Goal: Task Accomplishment & Management: Complete application form

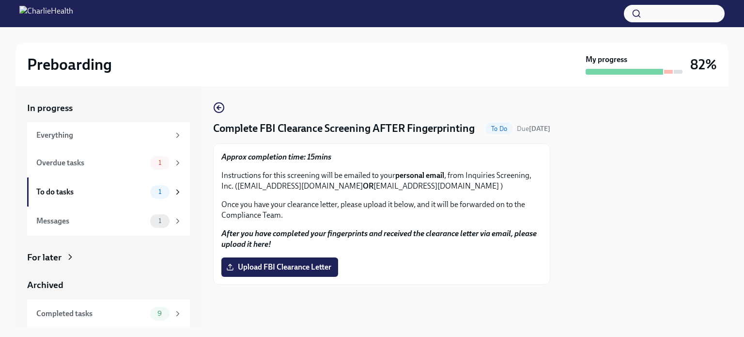
scroll to position [3, 0]
click at [310, 270] on label "Upload FBI Clearance Letter" at bounding box center [279, 266] width 117 height 19
click at [0, 0] on input "Upload FBI Clearance Letter" at bounding box center [0, 0] width 0 height 0
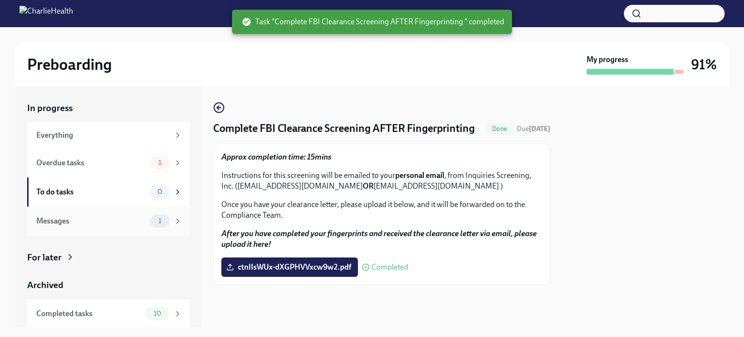
scroll to position [30, 0]
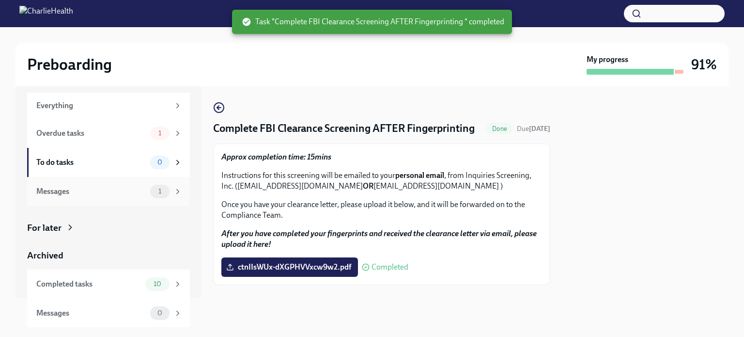
click at [112, 200] on div "Messages 1" at bounding box center [108, 191] width 163 height 29
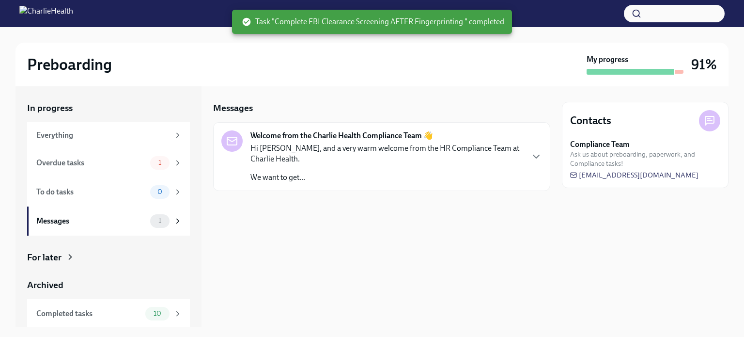
click at [287, 161] on p "Hi [PERSON_NAME], and a very warm welcome from the HR Compliance Team at Charli…" at bounding box center [387, 153] width 272 height 21
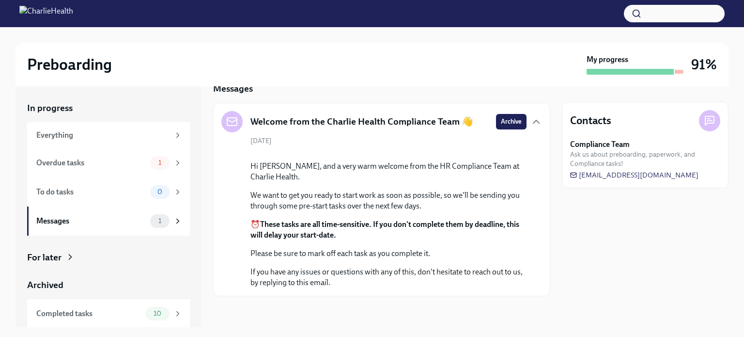
scroll to position [96, 0]
click at [94, 171] on div "Overdue tasks 1" at bounding box center [108, 162] width 163 height 29
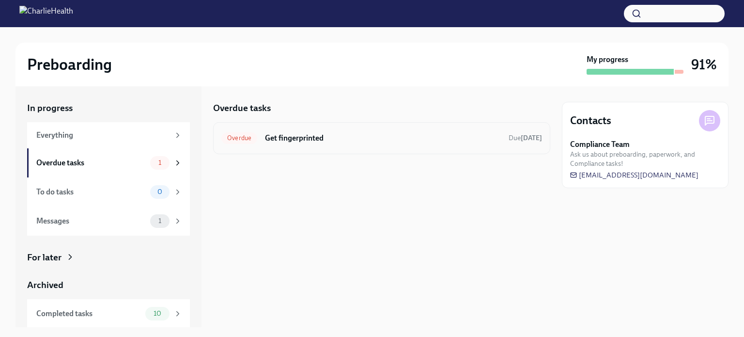
click at [265, 136] on h6 "Get fingerprinted" at bounding box center [383, 138] width 236 height 11
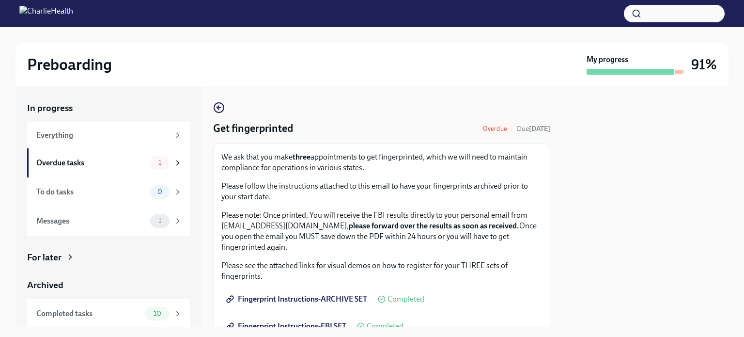
scroll to position [221, 0]
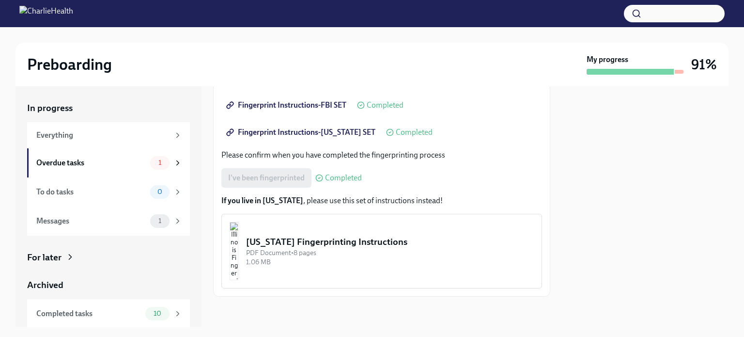
click at [289, 180] on div "I've been fingerprinted Completed" at bounding box center [291, 177] width 141 height 19
click at [127, 166] on div "Overdue tasks" at bounding box center [91, 163] width 110 height 11
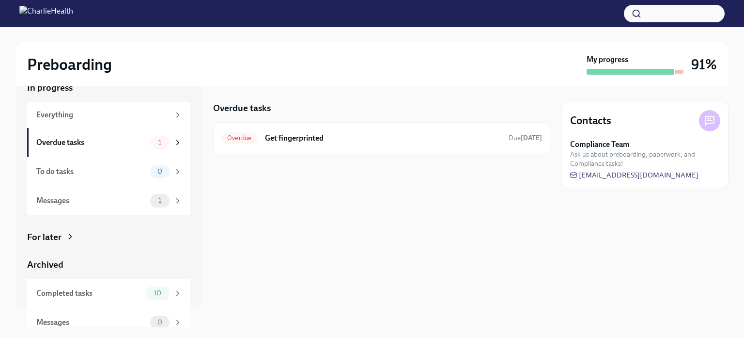
scroll to position [21, 0]
click at [295, 129] on div "Overdue Get fingerprinted Due [DATE]" at bounding box center [381, 138] width 337 height 32
click at [300, 137] on h6 "Get fingerprinted" at bounding box center [383, 138] width 236 height 11
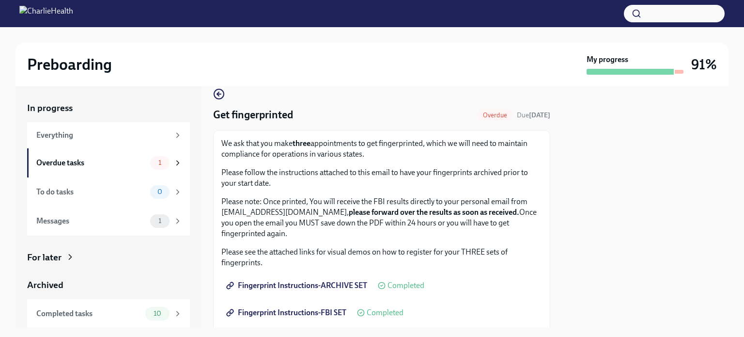
scroll to position [221, 0]
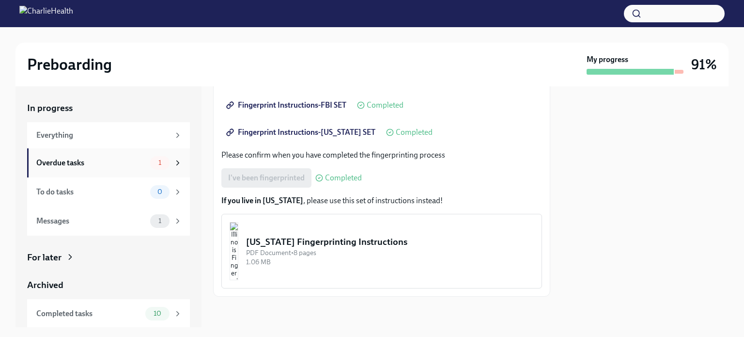
click at [95, 172] on div "Overdue tasks 1" at bounding box center [108, 162] width 163 height 29
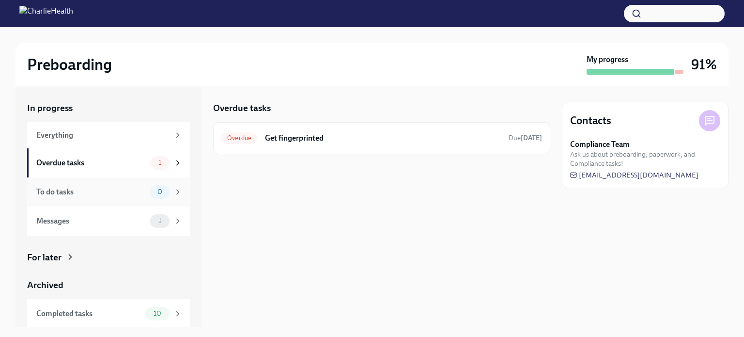
click at [103, 200] on div "To do tasks 0" at bounding box center [108, 191] width 163 height 29
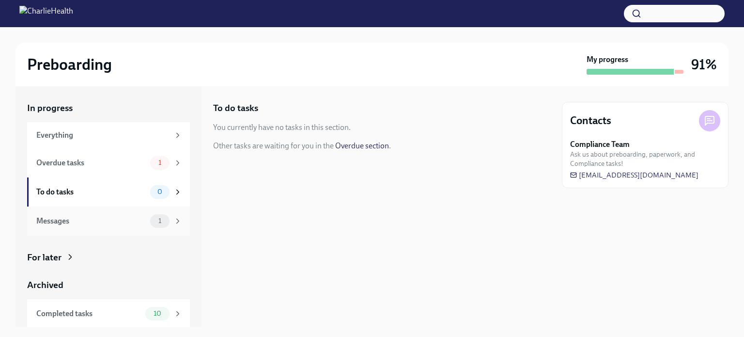
click at [109, 210] on div "Messages 1" at bounding box center [108, 220] width 163 height 29
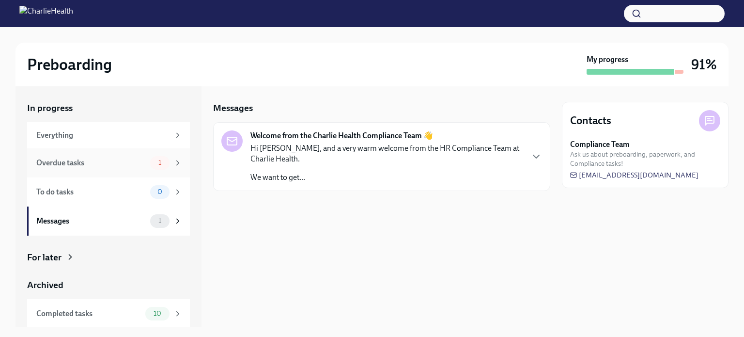
click at [125, 165] on div "Overdue tasks" at bounding box center [91, 163] width 110 height 11
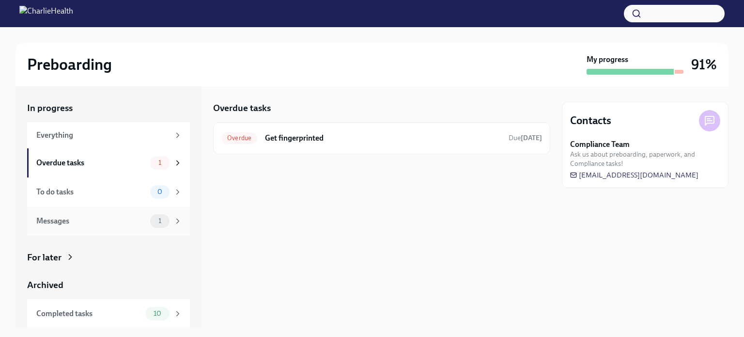
click at [124, 235] on div "Messages 1" at bounding box center [108, 220] width 163 height 29
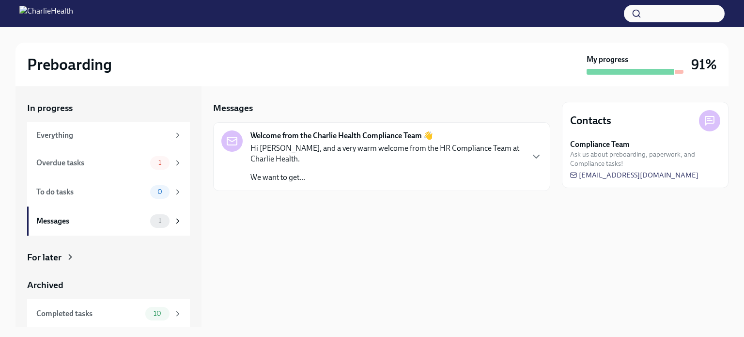
click at [398, 169] on div "Hi [PERSON_NAME], and a very warm welcome from the HR Compliance Team at Charli…" at bounding box center [387, 163] width 272 height 40
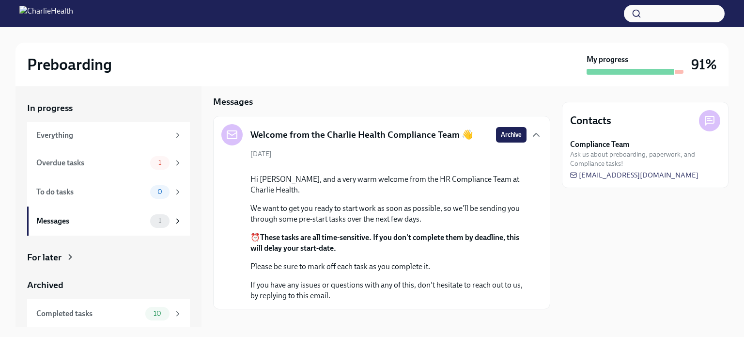
scroll to position [96, 0]
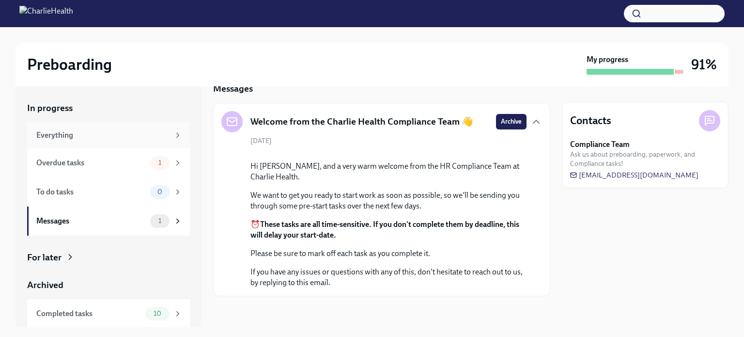
click at [95, 130] on div "Everything" at bounding box center [102, 135] width 133 height 11
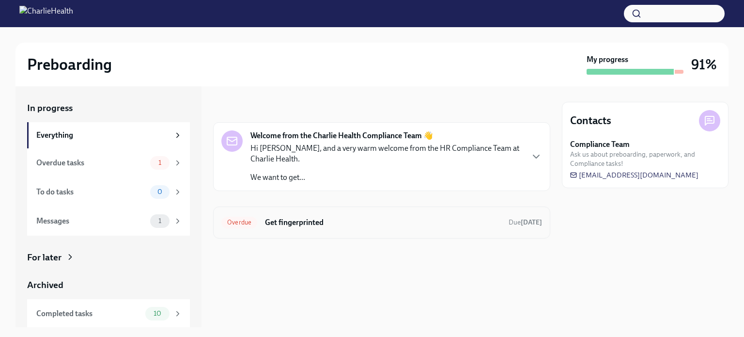
click at [221, 225] on span "Overdue" at bounding box center [239, 222] width 36 height 7
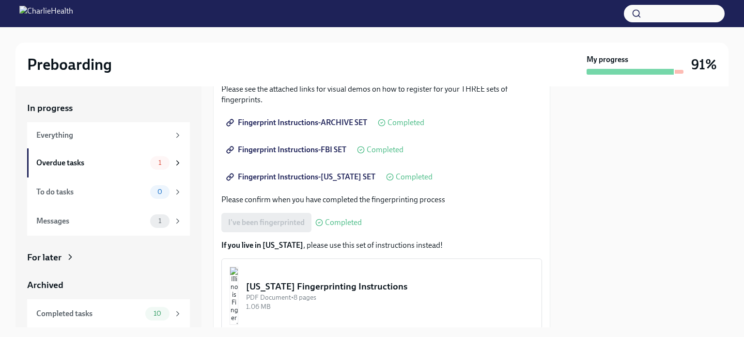
scroll to position [221, 0]
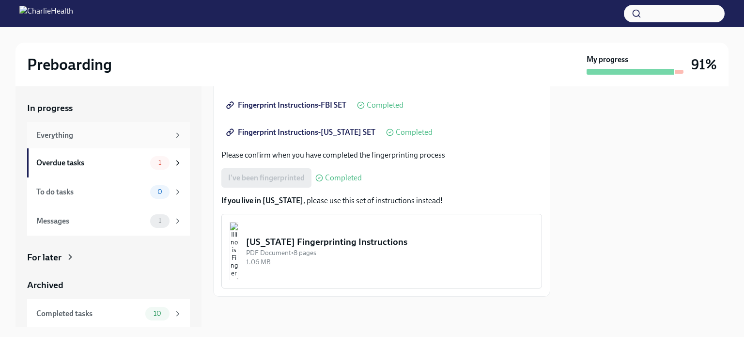
click at [92, 146] on div "Everything" at bounding box center [108, 135] width 163 height 26
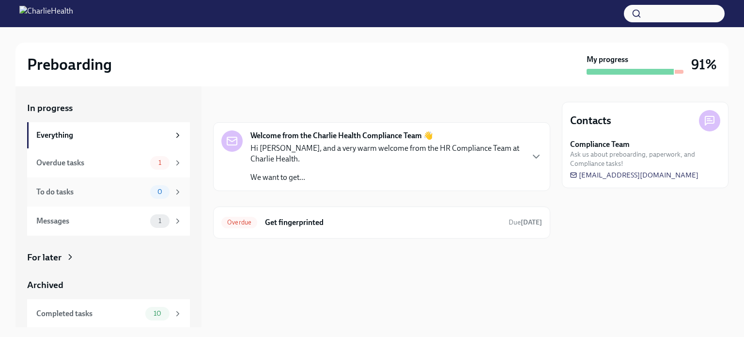
click at [101, 178] on div "To do tasks 0" at bounding box center [108, 191] width 163 height 29
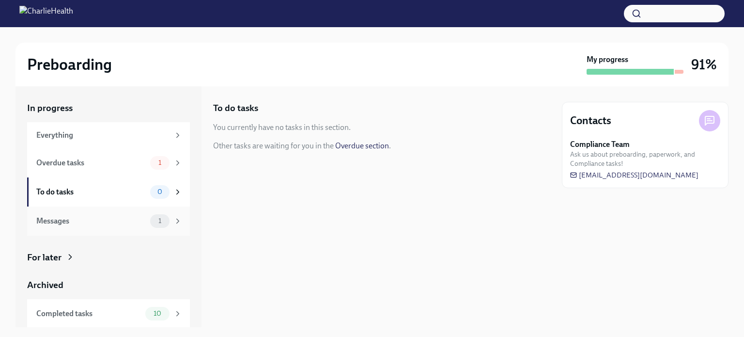
click at [95, 209] on div "Messages 1" at bounding box center [108, 220] width 163 height 29
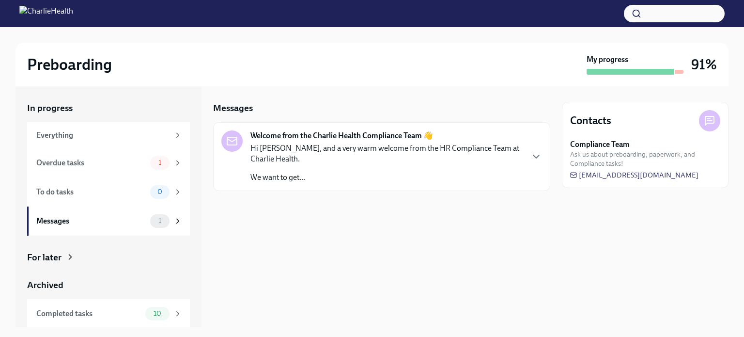
click at [334, 147] on p "Hi [PERSON_NAME], and a very warm welcome from the HR Compliance Team at Charli…" at bounding box center [387, 153] width 272 height 21
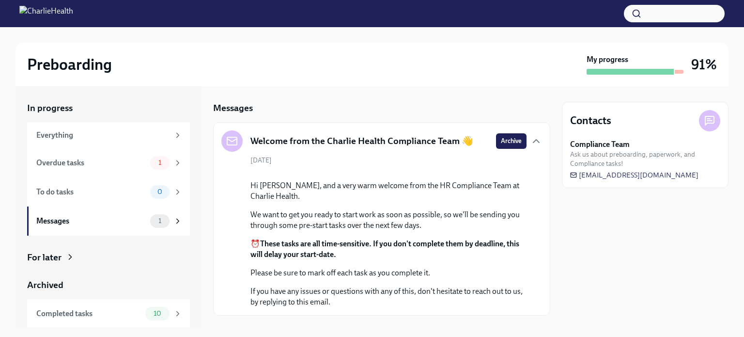
scroll to position [96, 0]
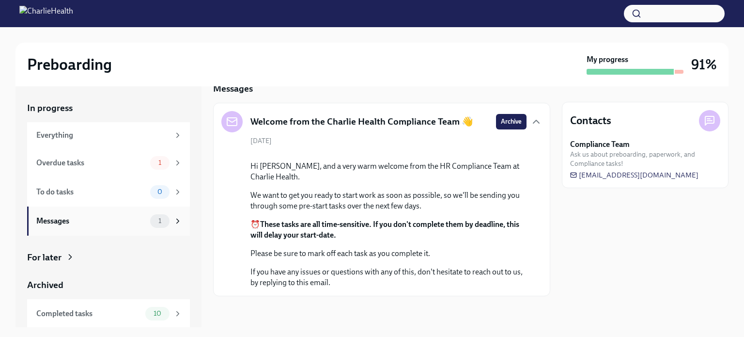
click at [79, 228] on div "Messages 1" at bounding box center [108, 220] width 163 height 29
click at [112, 159] on div "Overdue tasks" at bounding box center [91, 163] width 110 height 11
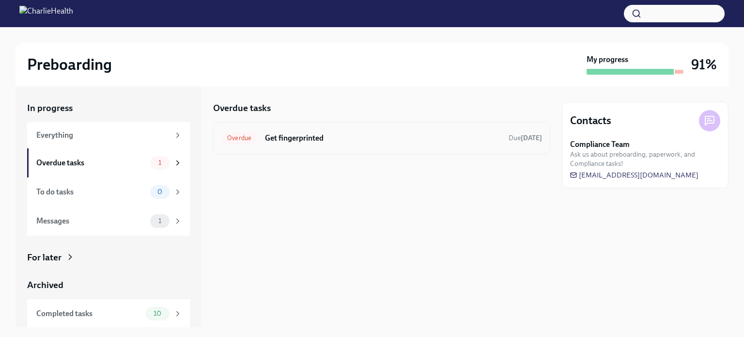
click at [287, 148] on div "Overdue Get fingerprinted Due [DATE]" at bounding box center [381, 138] width 337 height 32
drag, startPoint x: 714, startPoint y: 176, endPoint x: 582, endPoint y: 175, distance: 132.3
click at [582, 175] on div "Compliance Team Ask us about preboarding, paperwork, and Compliance tasks! [EMA…" at bounding box center [645, 159] width 150 height 41
click at [599, 175] on span "[EMAIL_ADDRESS][DOMAIN_NAME]" at bounding box center [634, 175] width 128 height 10
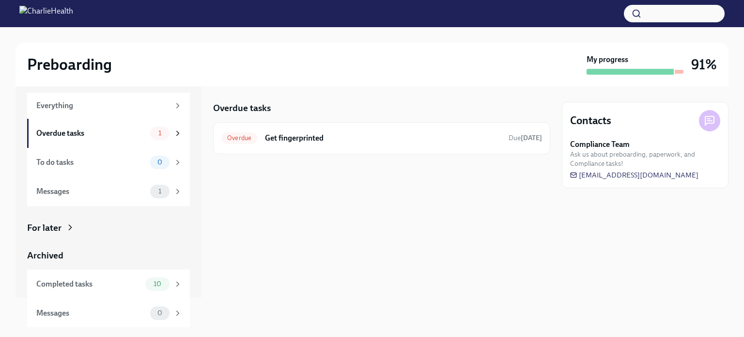
scroll to position [29, 0]
